Goal: Information Seeking & Learning: Learn about a topic

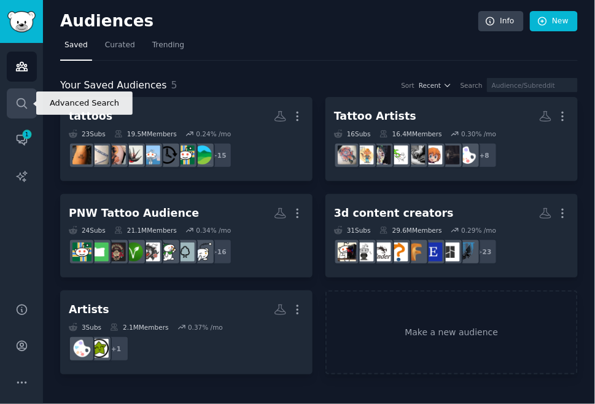
click at [18, 95] on link "Search" at bounding box center [22, 103] width 30 height 30
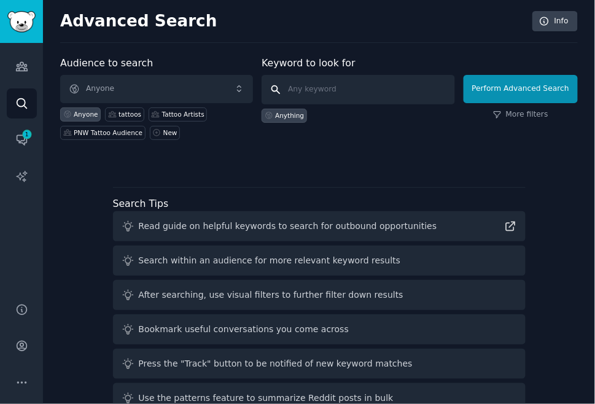
click at [352, 89] on input "text" at bounding box center [357, 89] width 193 height 29
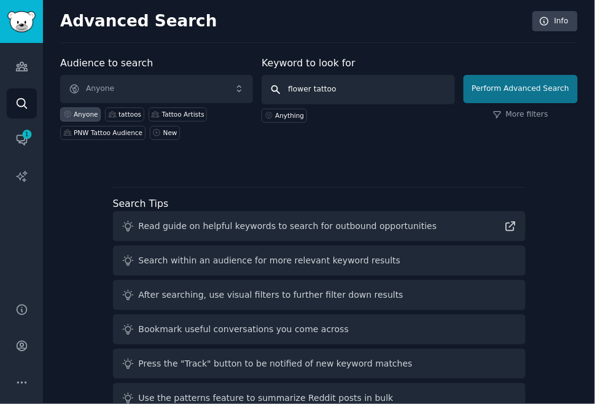
type input "flower tattoo"
click at [516, 87] on button "Perform Advanced Search" at bounding box center [520, 89] width 114 height 28
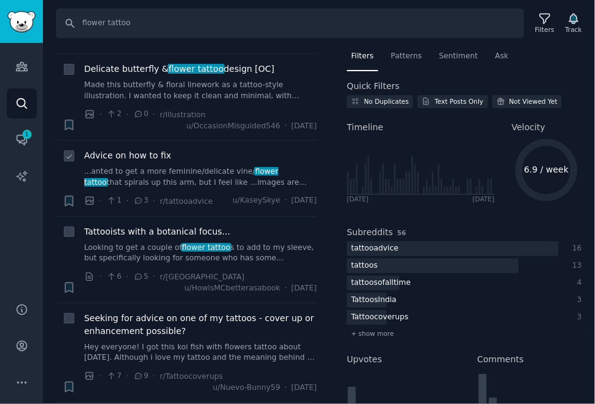
scroll to position [876, 0]
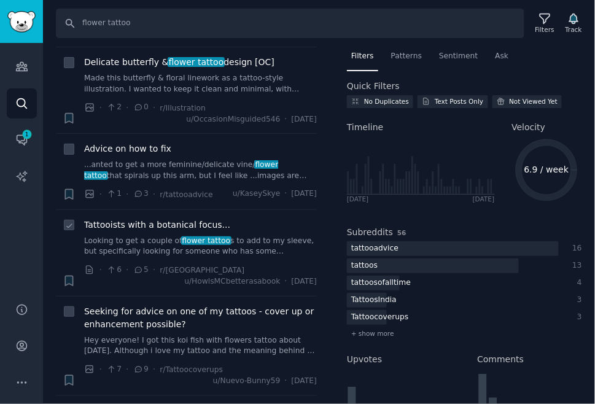
click at [125, 231] on span "Tattooists with a botanical focus..." at bounding box center [157, 225] width 146 height 13
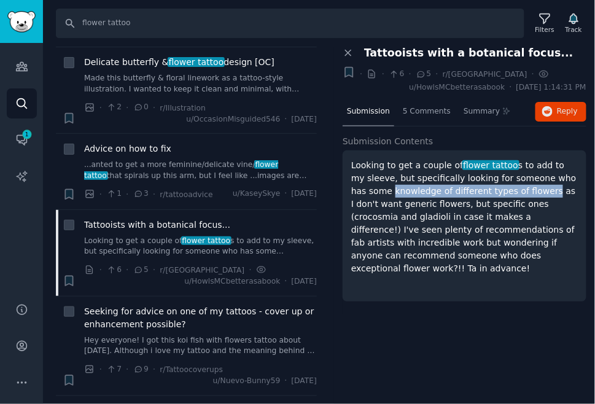
drag, startPoint x: 528, startPoint y: 191, endPoint x: 377, endPoint y: 187, distance: 151.7
click at [377, 187] on p "Looking to get a couple of flower tattoo s to add to my sleeve, but specificall…" at bounding box center [464, 217] width 226 height 116
copy p "knowledge of different types of flowers"
